Goal: Use online tool/utility: Use online tool/utility

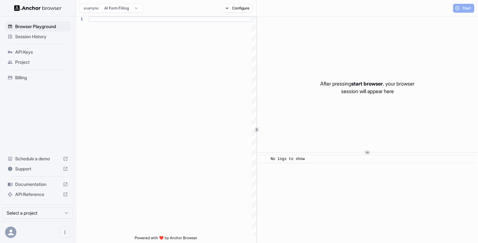
scroll to position [57, 0]
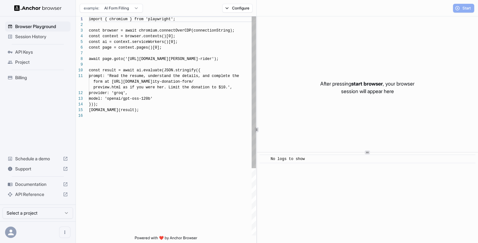
scroll to position [57, 0]
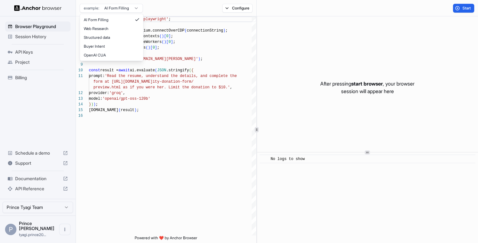
click at [119, 10] on html "Browser Playground Session History API Keys Project Billing Schedule a demo Sup…" at bounding box center [239, 121] width 478 height 243
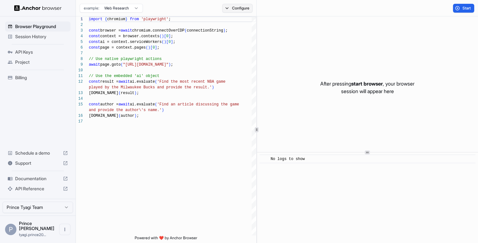
click at [231, 9] on button "Configure" at bounding box center [237, 8] width 31 height 9
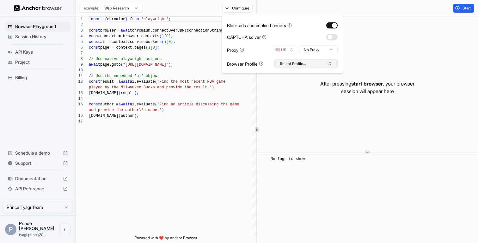
click at [302, 65] on button "Select Profile..." at bounding box center [305, 63] width 63 height 9
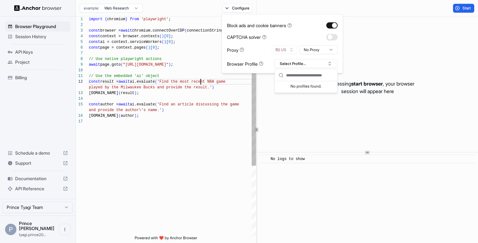
click at [202, 82] on div "import { chromium } from 'playwright' ; const browser = await chromium.connectO…" at bounding box center [172, 177] width 167 height 322
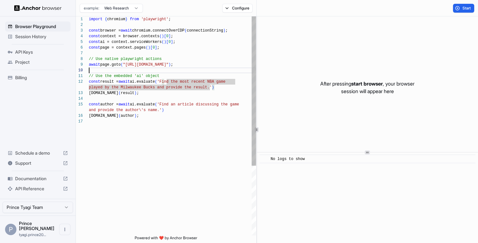
scroll to position [51, 0]
click at [188, 71] on div "import { chromium } from 'playwright' ; const browser = await chromium.connectO…" at bounding box center [172, 177] width 167 height 322
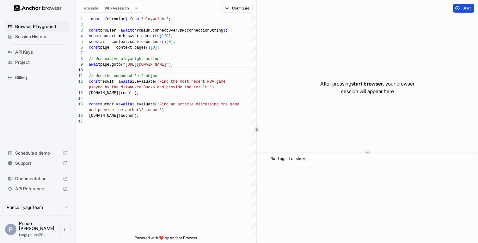
click at [458, 8] on button "Start" at bounding box center [463, 8] width 21 height 9
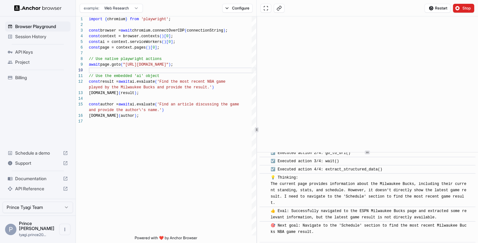
scroll to position [254, 0]
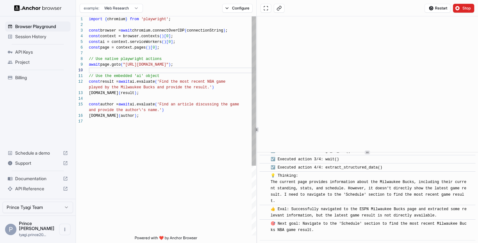
type textarea "**********"
click at [151, 82] on div "// Use the embedded 'ai' object const result = await ai.evaluate ( 'Find the mo…" at bounding box center [172, 177] width 167 height 322
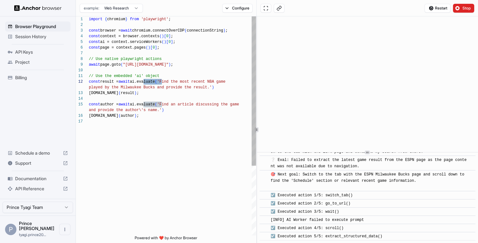
scroll to position [45, 0]
click at [221, 136] on div "// Use the embedded 'ai' object const result = await ai.evaluate ( 'Find the mo…" at bounding box center [172, 177] width 167 height 322
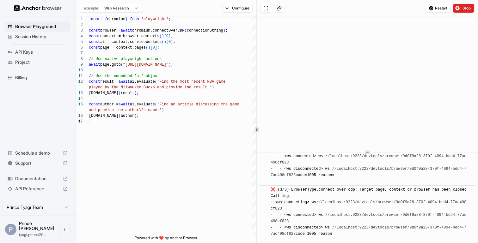
scroll to position [1341, 0]
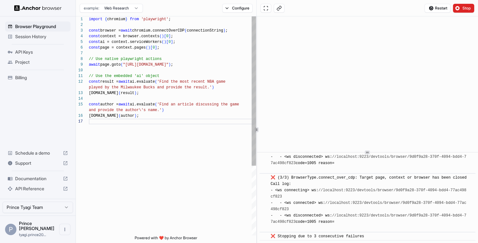
click at [215, 119] on div "// Use the embedded 'ai' object const result = await ai.evaluate ( 'Find the mo…" at bounding box center [172, 177] width 167 height 322
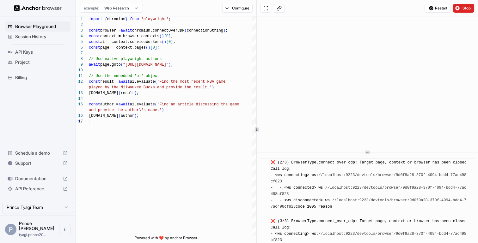
scroll to position [1272, 0]
